Goal: Navigation & Orientation: Find specific page/section

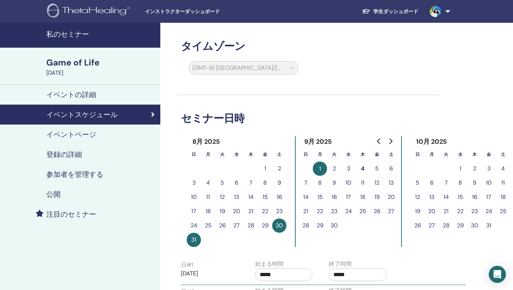
click at [70, 94] on h4 "イベントの詳細" at bounding box center [71, 94] width 50 height 9
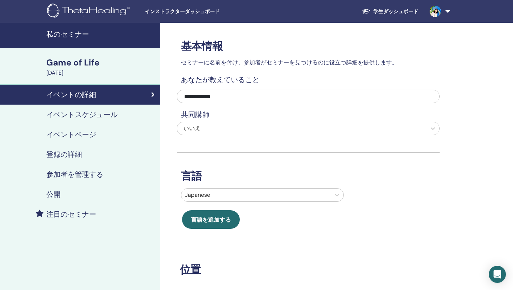
click at [199, 14] on span "インストラクターダッシュボード" at bounding box center [198, 11] width 107 height 7
click at [74, 70] on div "[DATE]" at bounding box center [101, 73] width 110 height 9
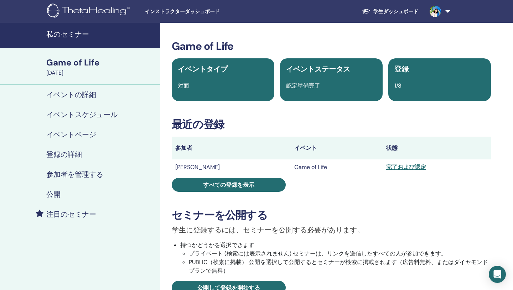
click at [62, 32] on h4 "私のセミナー" at bounding box center [101, 34] width 110 height 9
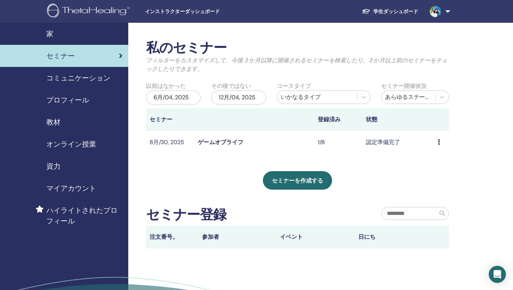
click at [437, 142] on td "プレビュー 編集 出席者 キャンセル" at bounding box center [441, 142] width 15 height 23
click at [439, 143] on icon at bounding box center [439, 142] width 2 height 6
click at [430, 143] on li "プレビュー" at bounding box center [437, 148] width 40 height 11
click at [368, 142] on td "認定準備完了" at bounding box center [398, 142] width 72 height 23
click at [55, 116] on link "教材" at bounding box center [64, 122] width 128 height 22
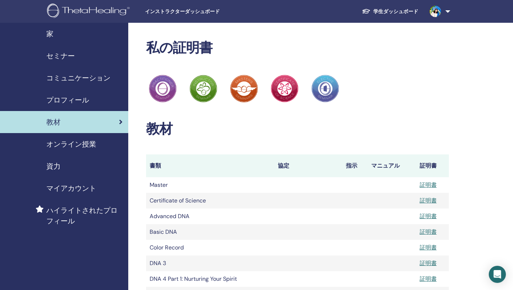
click at [58, 57] on span "セミナー" at bounding box center [60, 56] width 28 height 11
